Goal: Find specific page/section: Find specific page/section

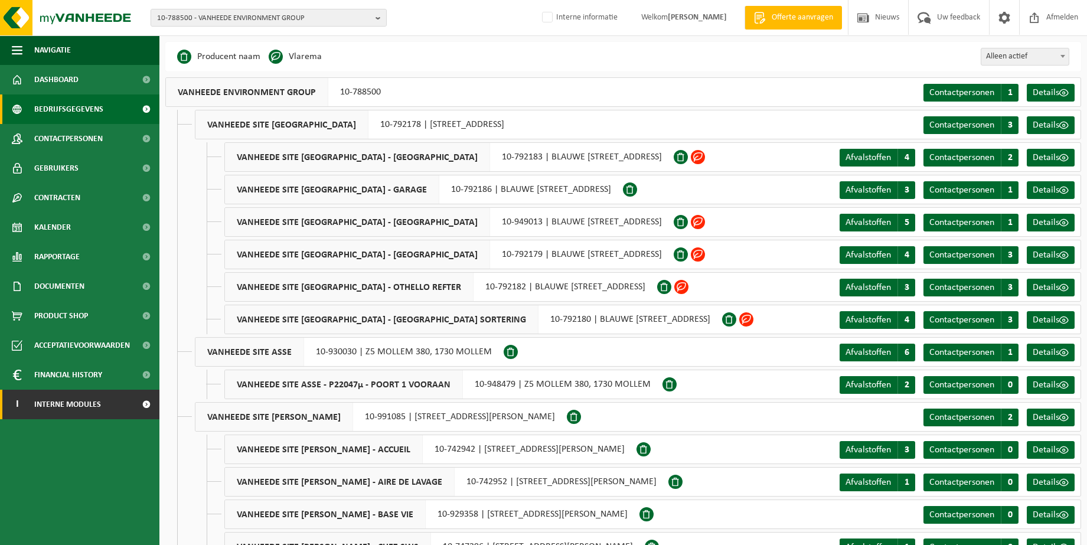
click at [57, 397] on span "Interne modules" at bounding box center [67, 405] width 67 height 30
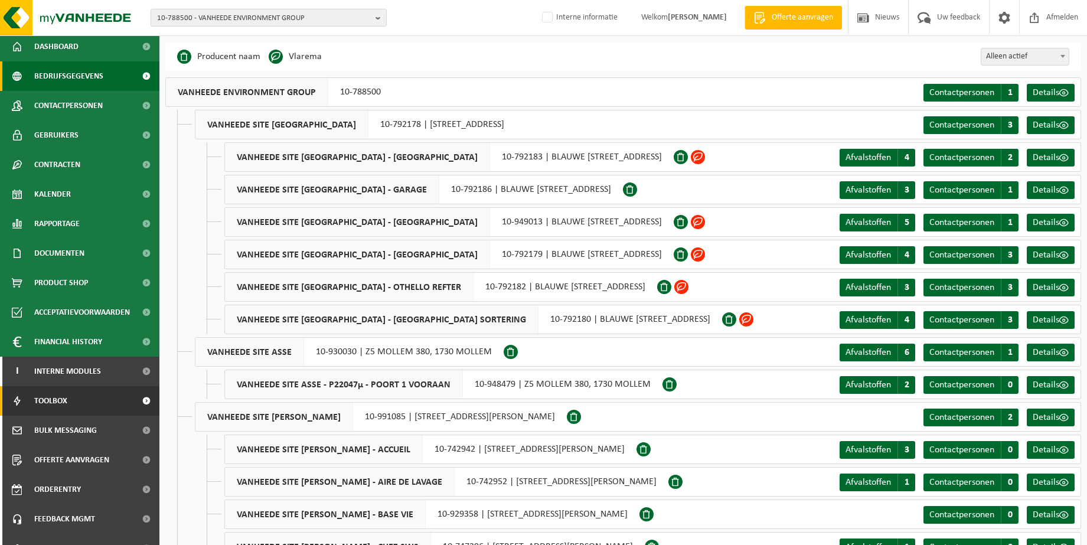
scroll to position [51, 0]
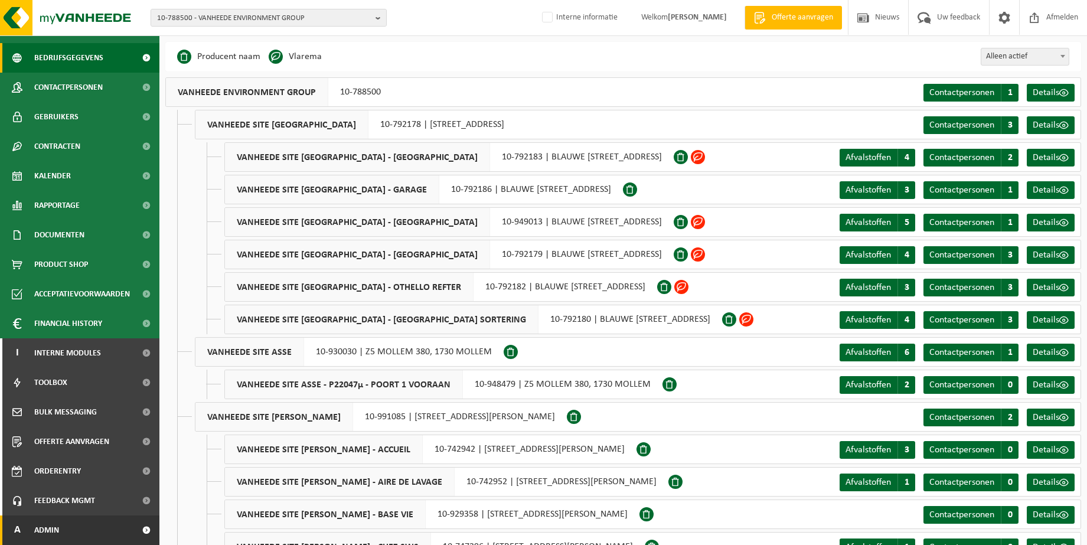
click at [79, 527] on link "A Admin" at bounding box center [79, 530] width 159 height 30
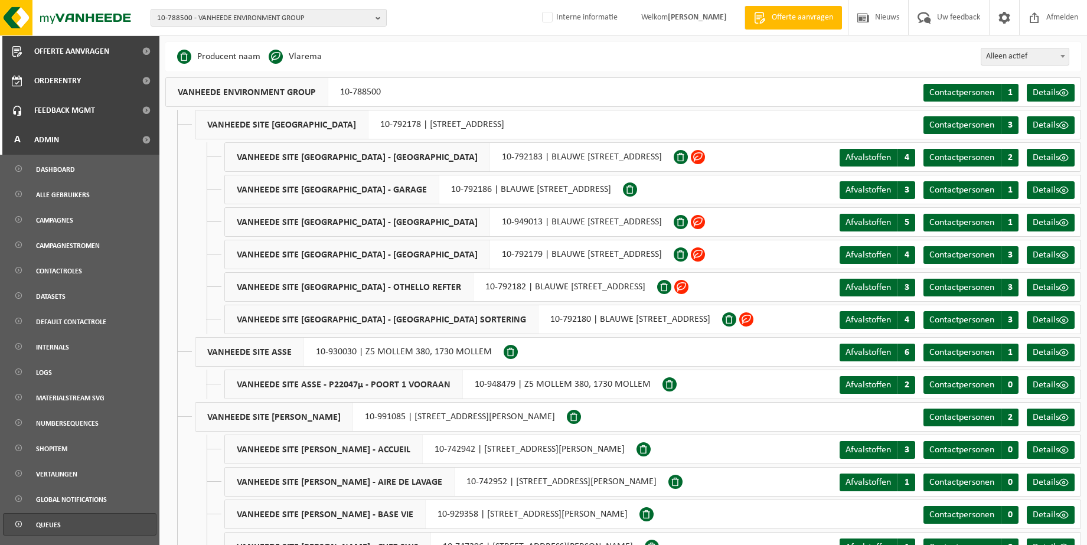
scroll to position [461, 0]
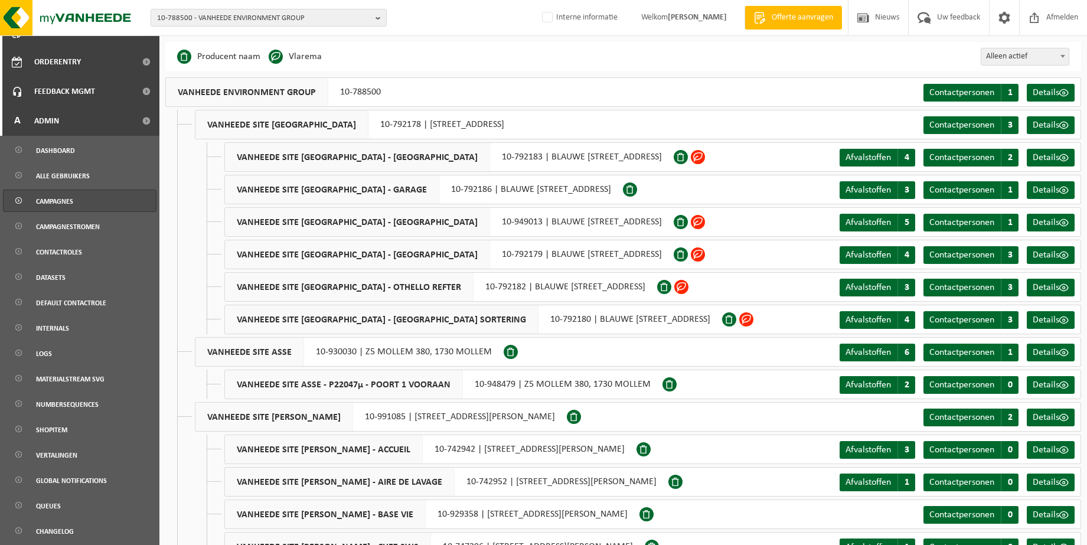
click at [50, 203] on span "Campagnes" at bounding box center [54, 201] width 37 height 22
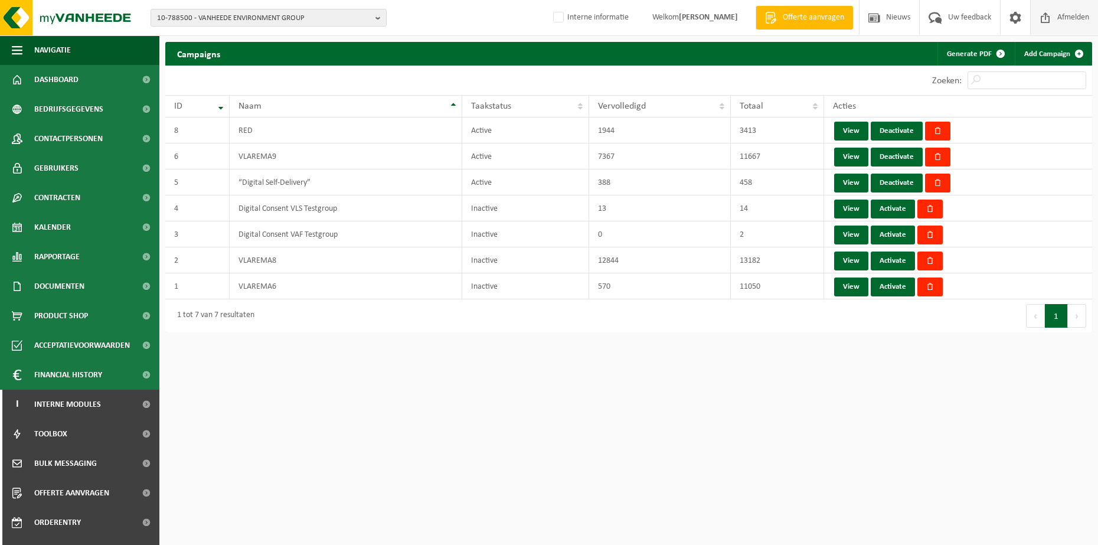
click at [1082, 18] on span "Afmelden" at bounding box center [1074, 17] width 38 height 35
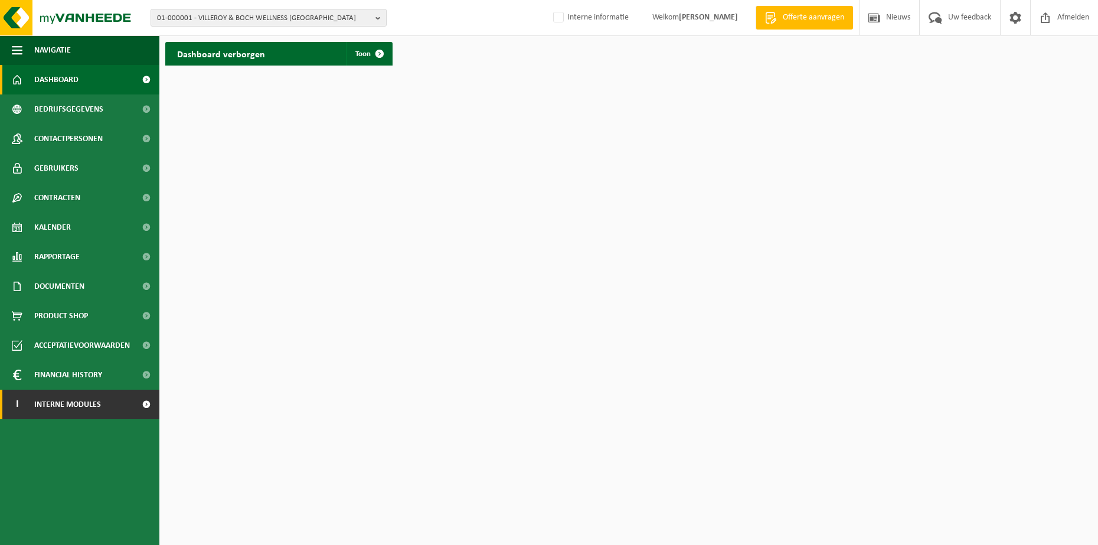
click at [143, 407] on span at bounding box center [146, 405] width 27 height 30
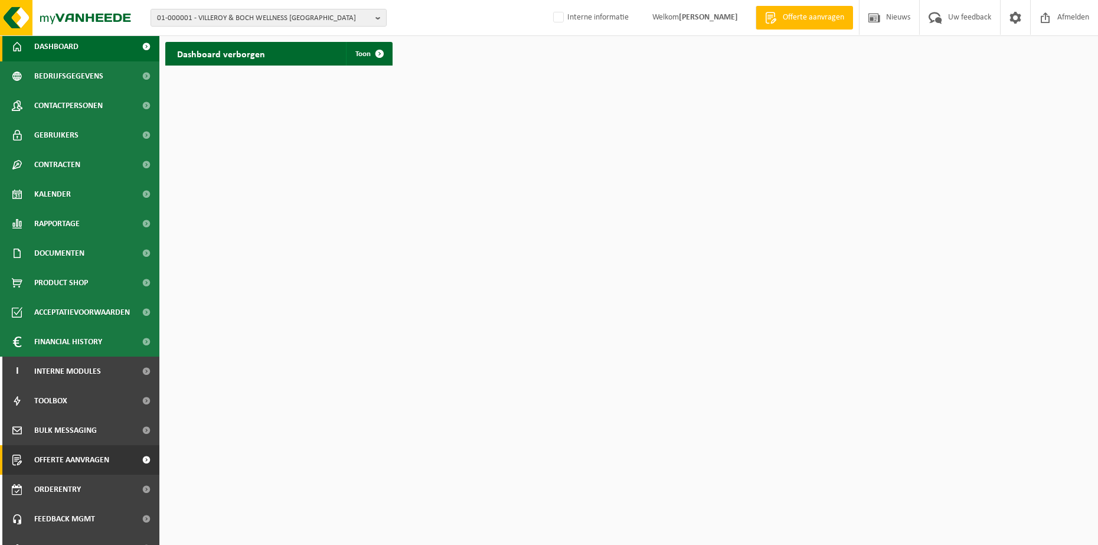
scroll to position [51, 0]
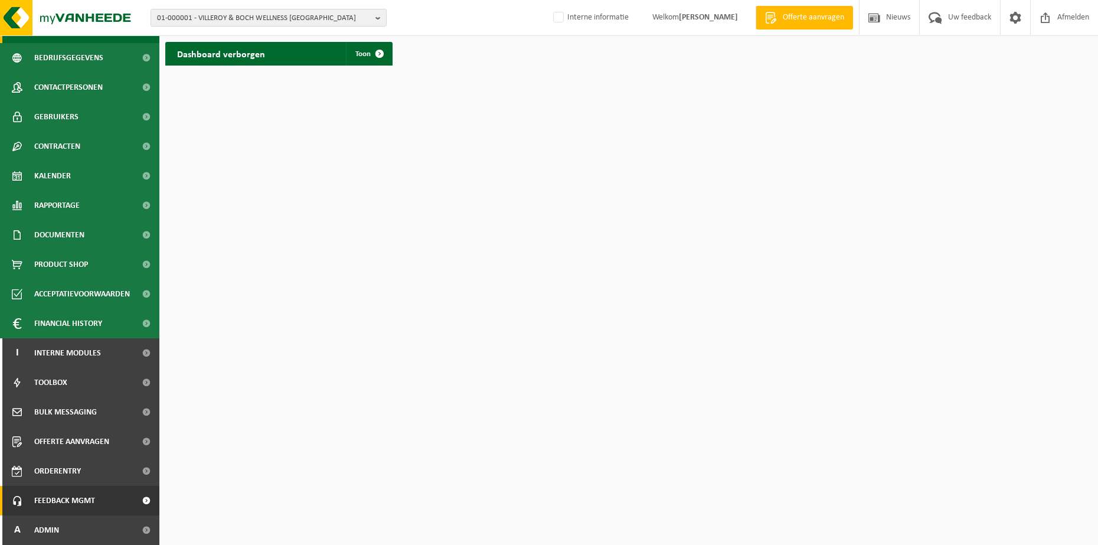
click at [119, 498] on link "Feedback MGMT" at bounding box center [79, 501] width 159 height 30
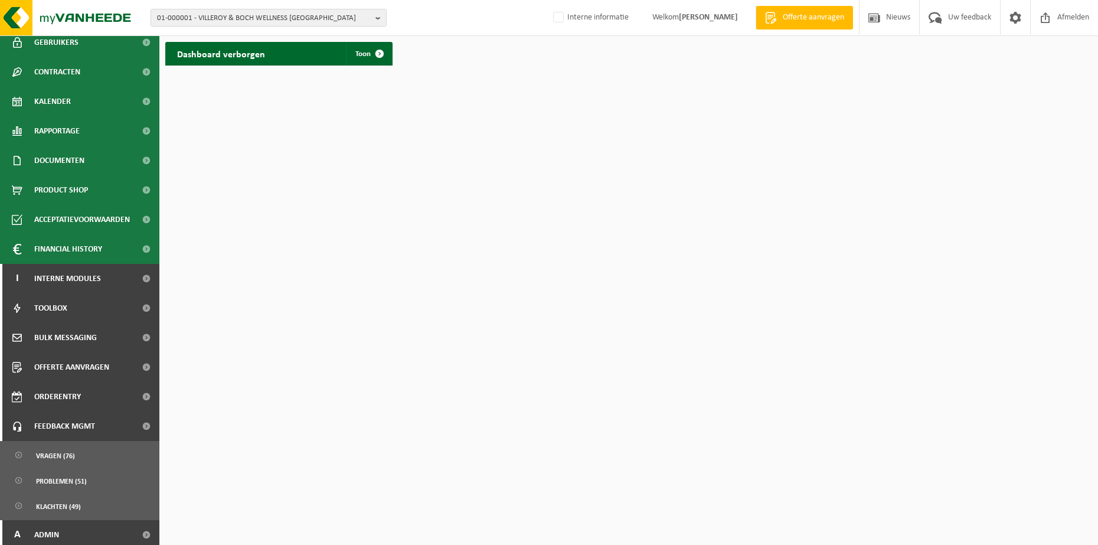
scroll to position [130, 0]
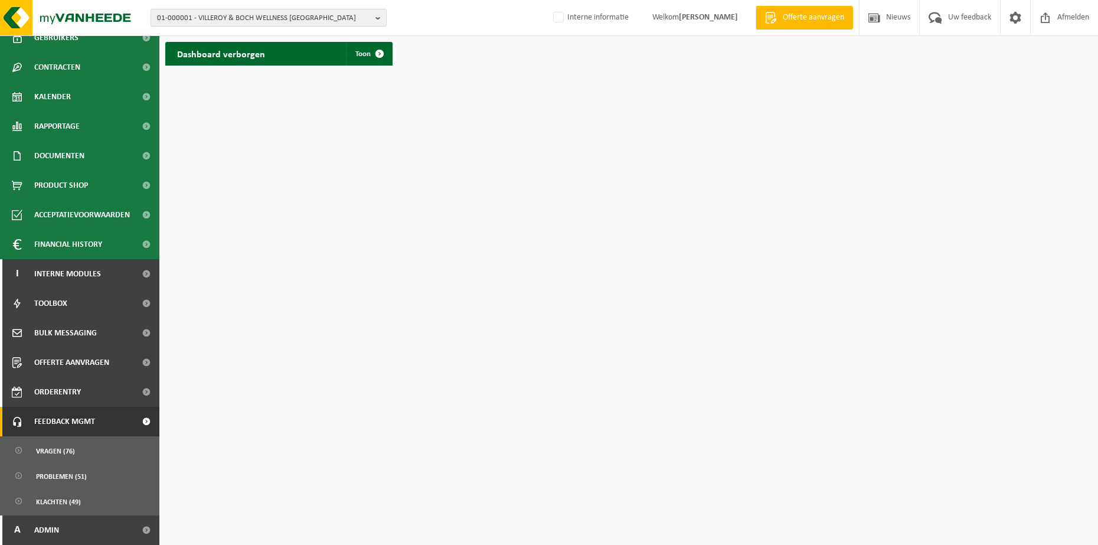
click at [115, 420] on link "Feedback MGMT" at bounding box center [79, 422] width 159 height 30
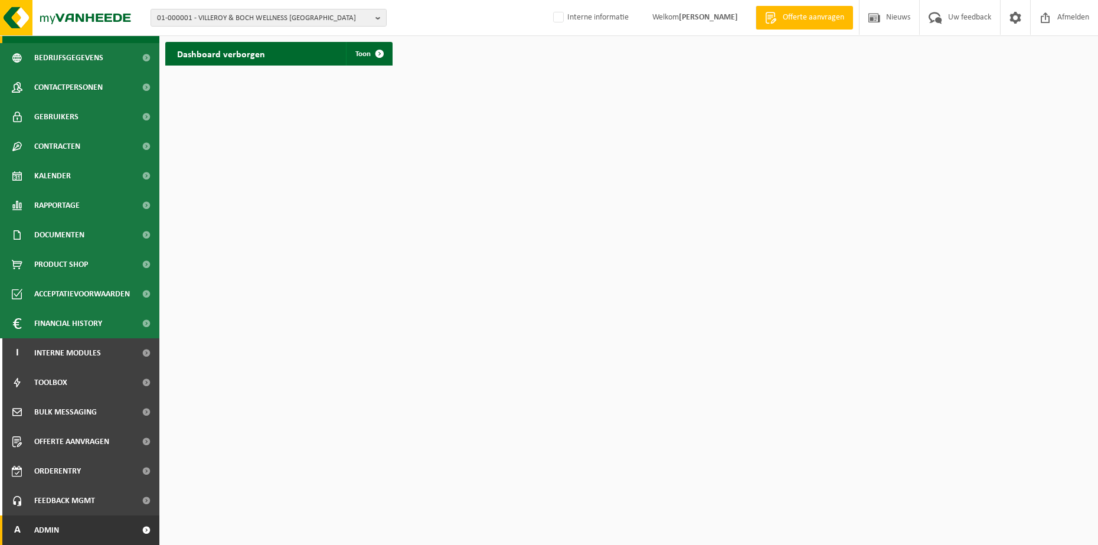
click at [91, 531] on link "A Admin" at bounding box center [79, 530] width 159 height 30
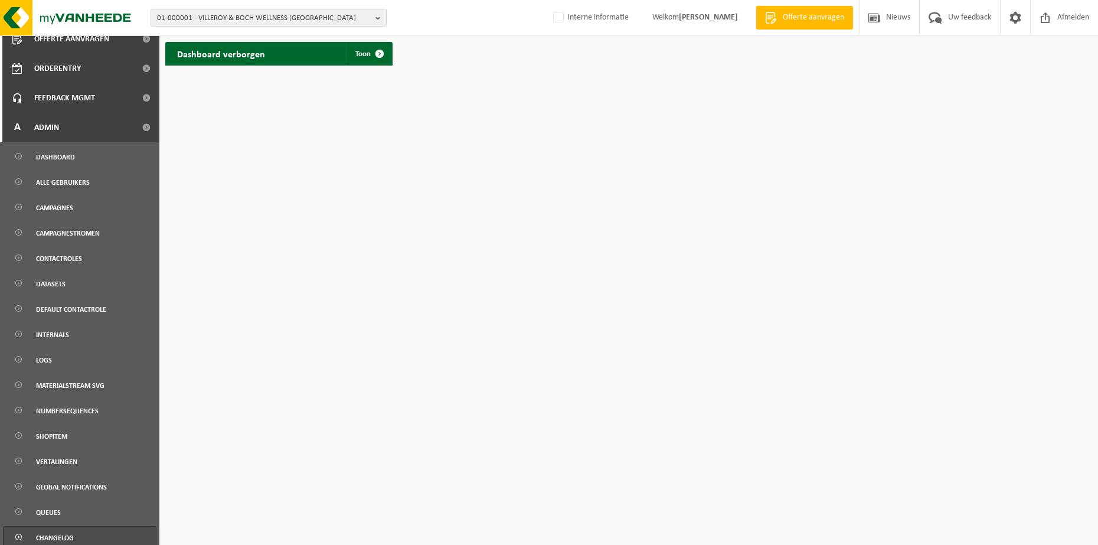
scroll to position [461, 0]
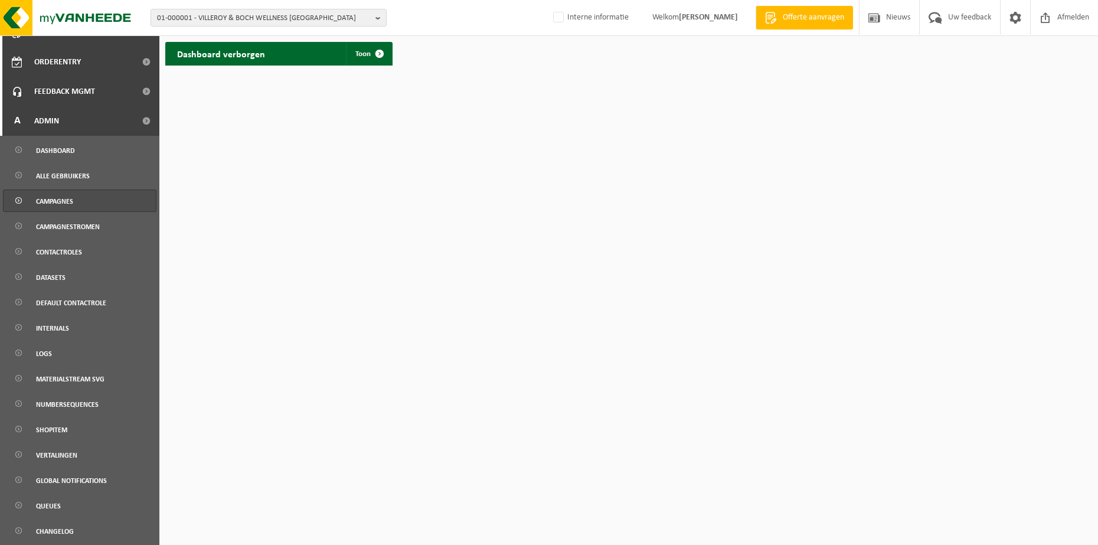
click at [80, 200] on link "Campagnes" at bounding box center [80, 201] width 154 height 22
